Goal: Task Accomplishment & Management: Use online tool/utility

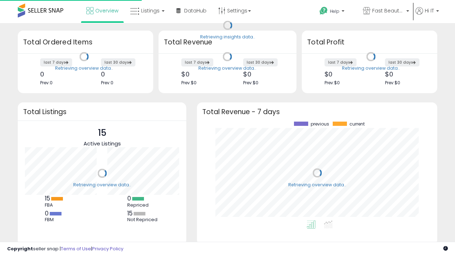
scroll to position [99, 226]
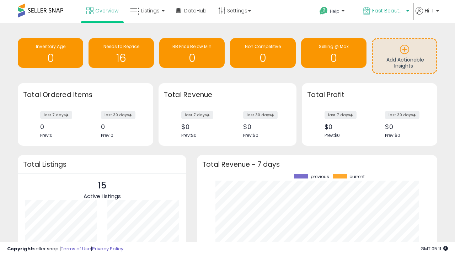
click at [385, 11] on span "Fast Beauty ([GEOGRAPHIC_DATA])" at bounding box center [388, 10] width 32 height 7
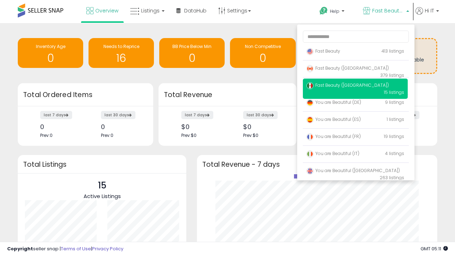
click at [355, 86] on span "Fast Beauty ([GEOGRAPHIC_DATA])" at bounding box center [347, 85] width 82 height 6
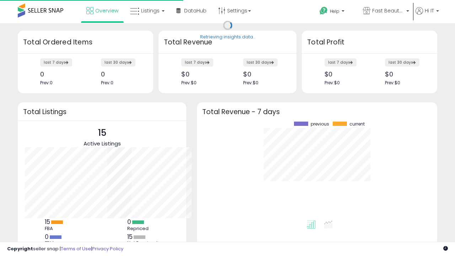
scroll to position [99, 226]
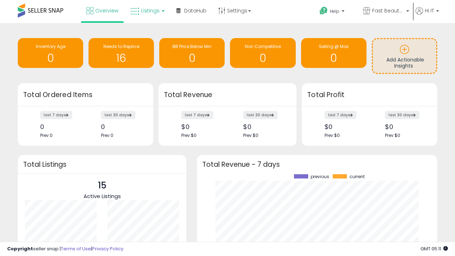
click at [146, 11] on span "Listings" at bounding box center [150, 10] width 18 height 7
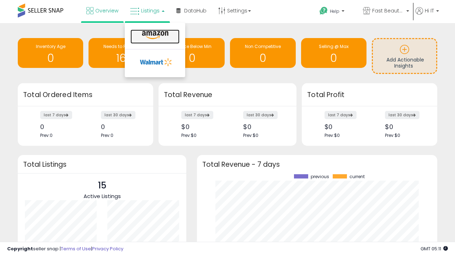
click at [154, 35] on icon at bounding box center [155, 35] width 31 height 9
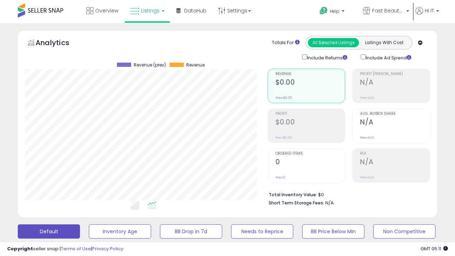
scroll to position [138, 0]
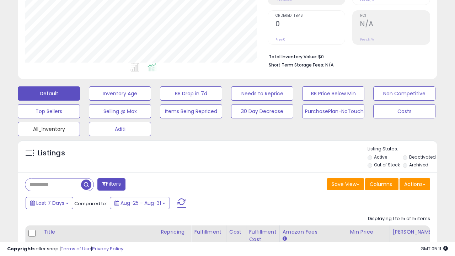
click at [49, 128] on button "All_Inventory" at bounding box center [49, 129] width 62 height 14
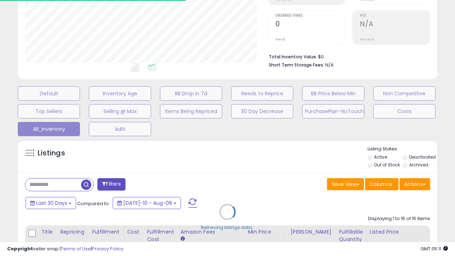
scroll to position [91, 0]
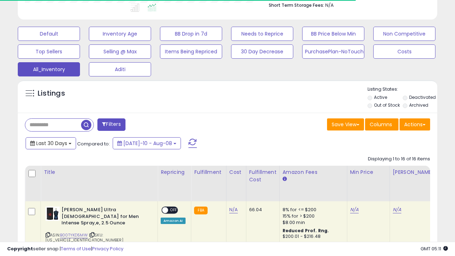
click at [45, 140] on span "Last 30 Days" at bounding box center [51, 143] width 31 height 7
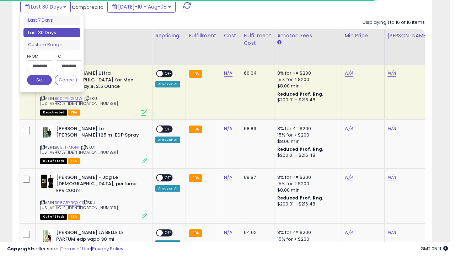
click at [52, 33] on li "Last 30 Days" at bounding box center [51, 33] width 57 height 10
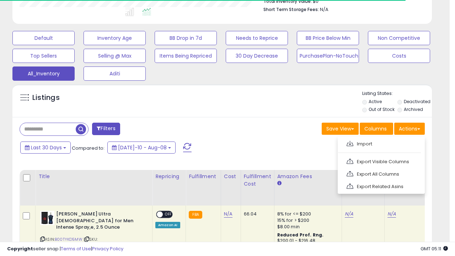
click at [380, 173] on link "Export All Columns" at bounding box center [380, 173] width 78 height 11
